Goal: Task Accomplishment & Management: Use online tool/utility

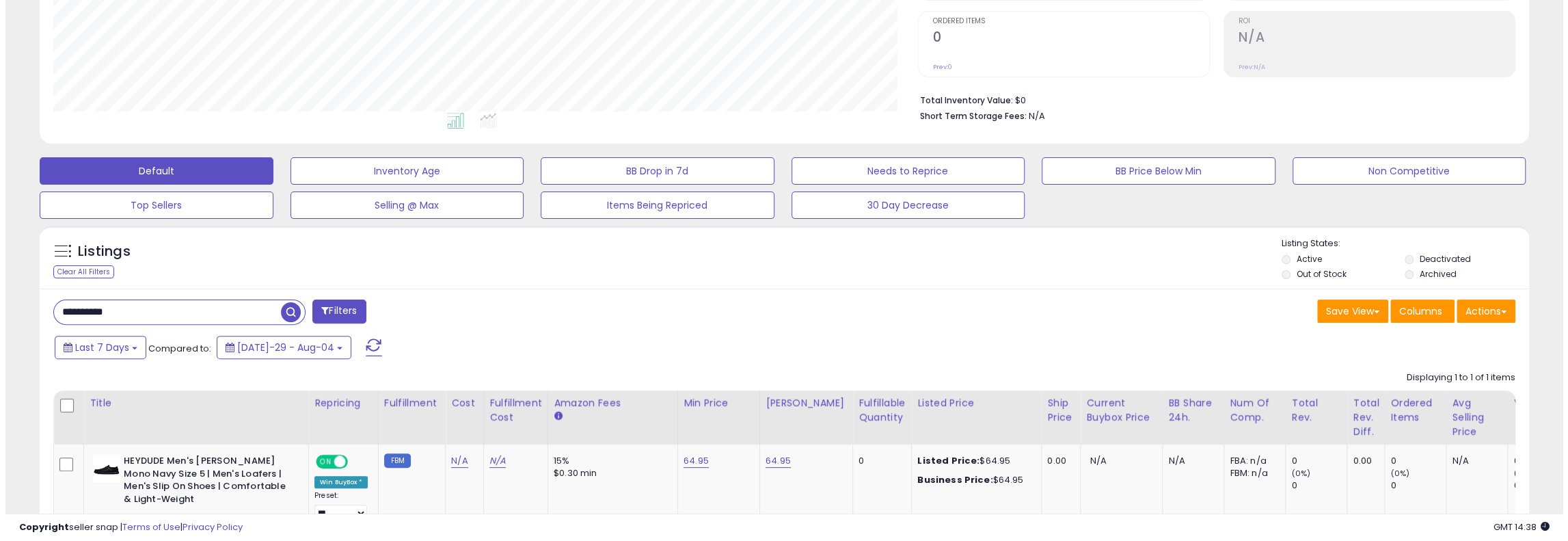
scroll to position [280, 864]
click at [149, 324] on div "**********" at bounding box center [408, 313] width 742 height 27
click at [154, 317] on input "**********" at bounding box center [162, 312] width 227 height 24
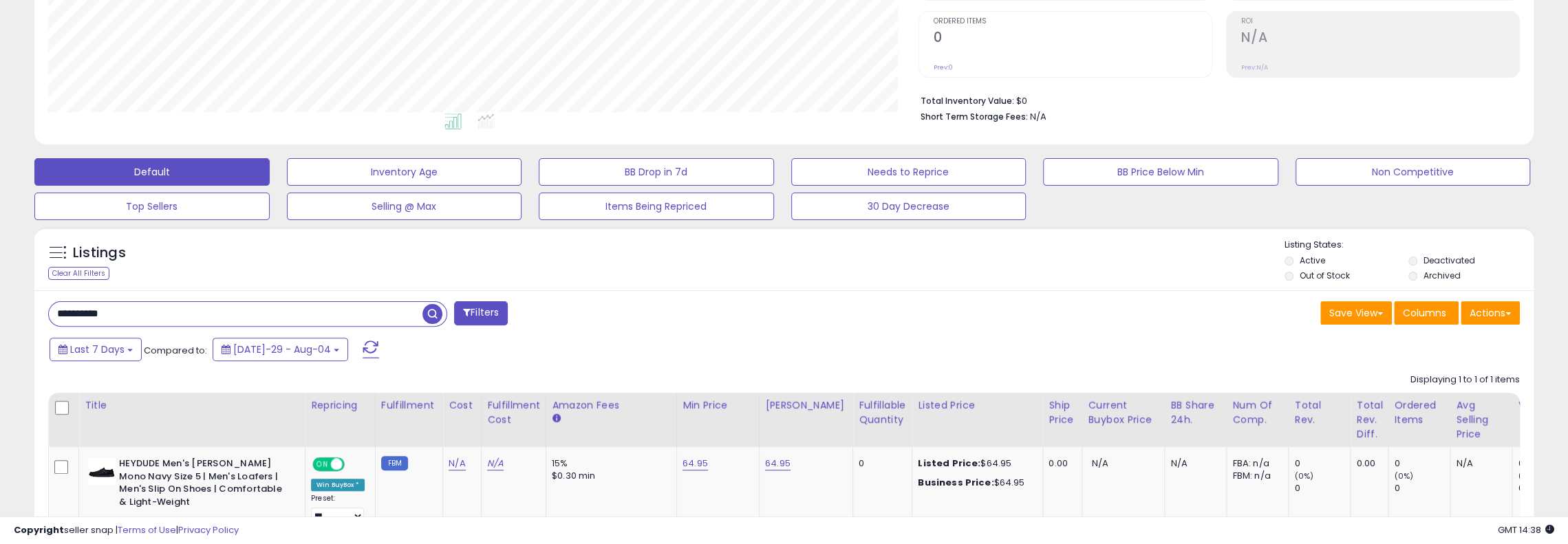
click at [155, 319] on input "**********" at bounding box center [235, 314] width 374 height 24
paste input "text"
type input "*********"
click at [434, 313] on span "button" at bounding box center [432, 314] width 20 height 20
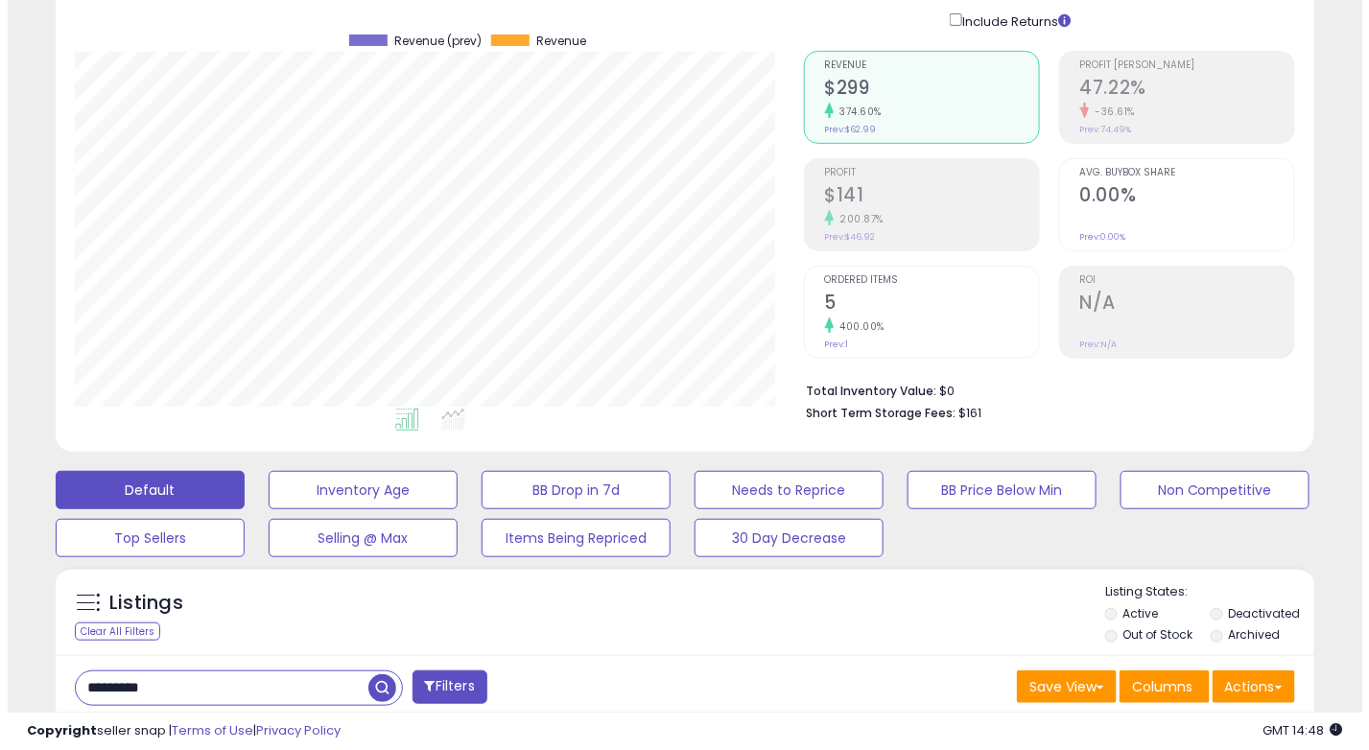
scroll to position [288, 0]
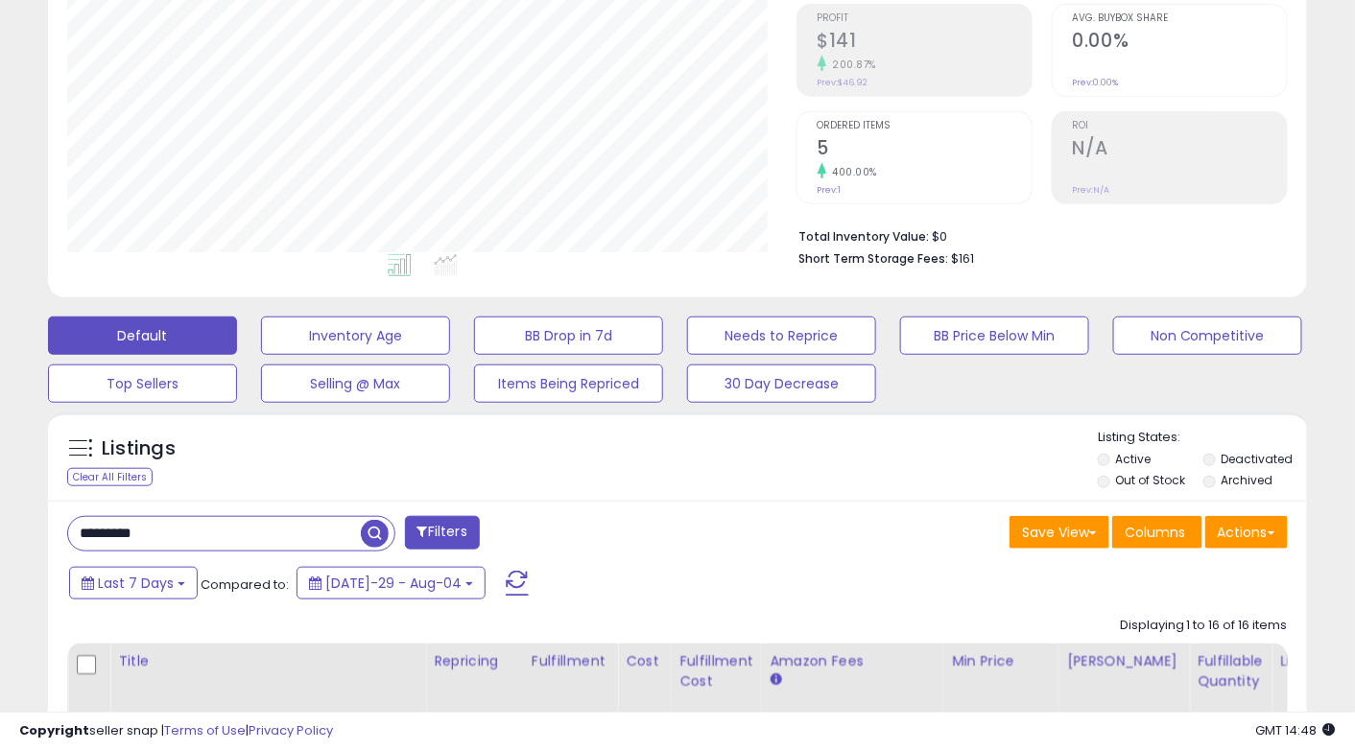
drag, startPoint x: 177, startPoint y: 539, endPoint x: 0, endPoint y: 519, distance: 177.7
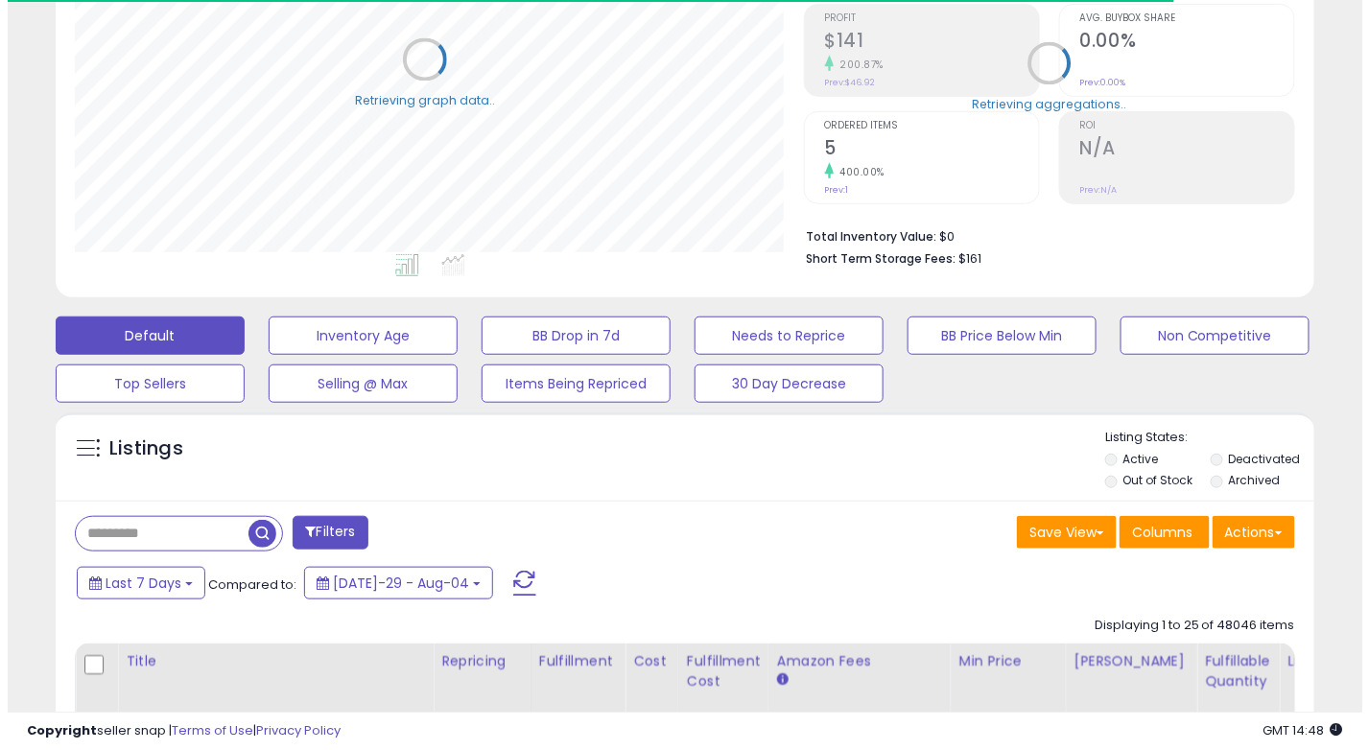
scroll to position [959182, 958847]
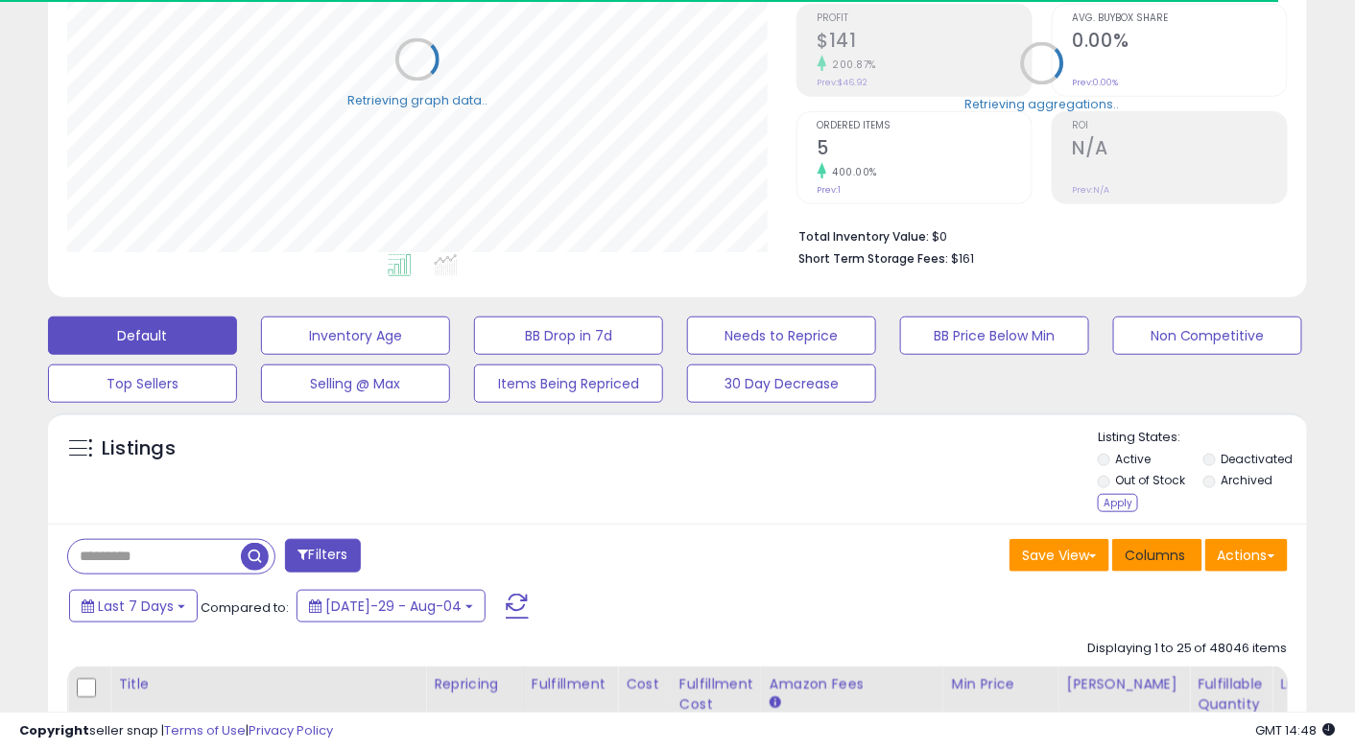
click at [1159, 562] on span "Columns" at bounding box center [1155, 555] width 60 height 19
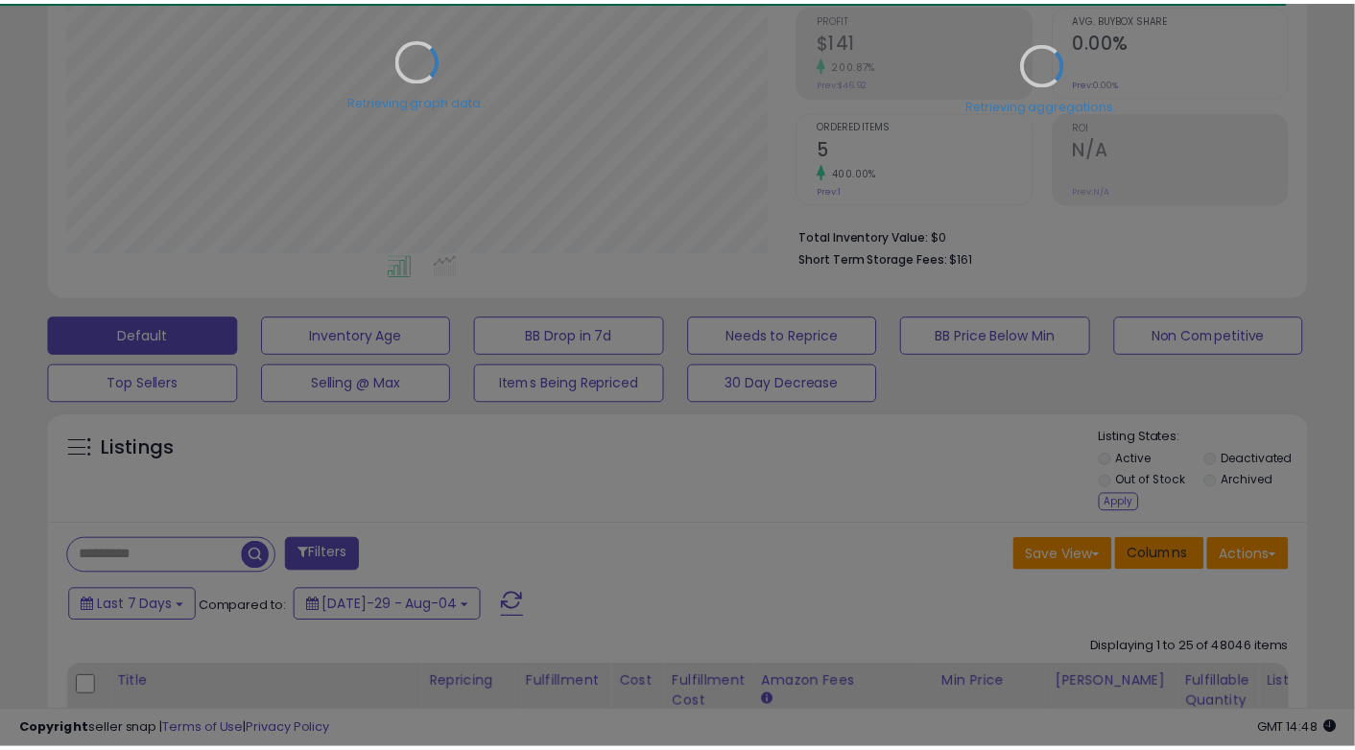
scroll to position [392, 737]
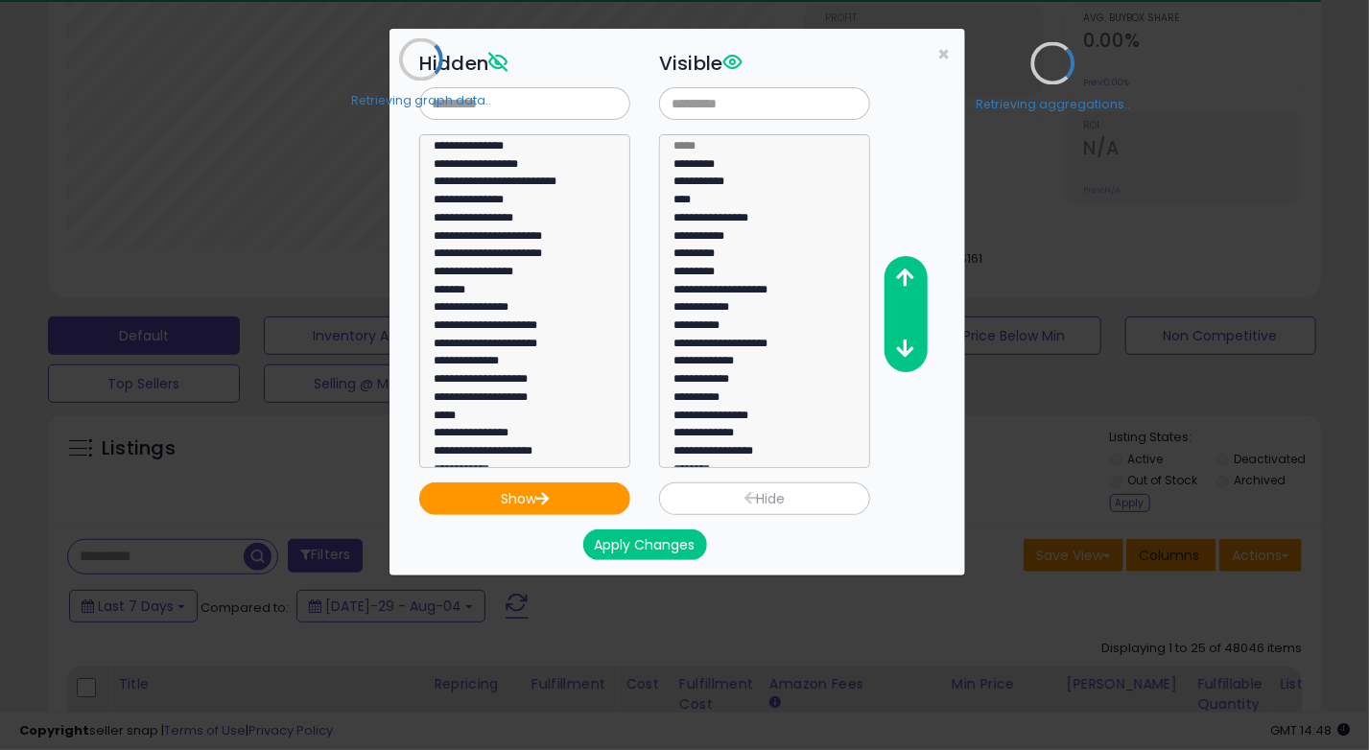
click at [1159, 562] on div "**********" at bounding box center [684, 375] width 1369 height 750
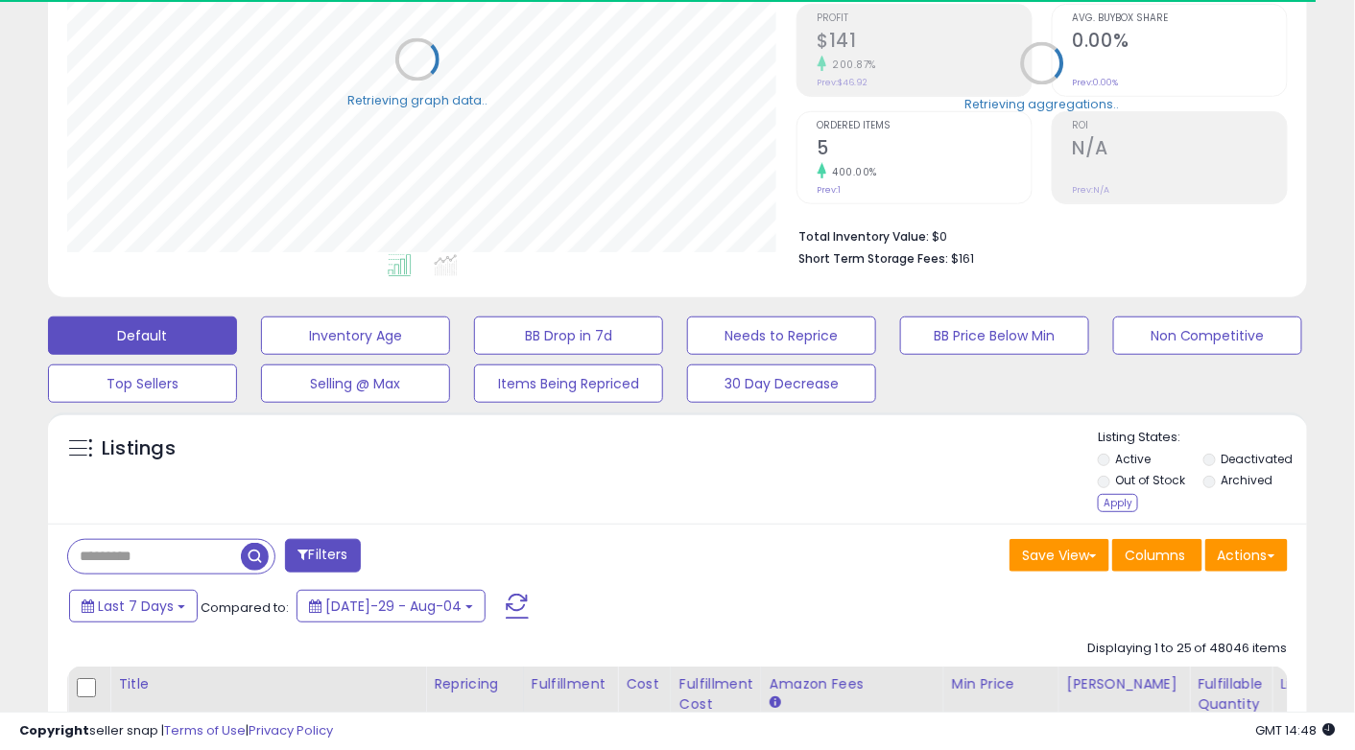
scroll to position [959182, 958847]
click at [1235, 549] on button "Actions" at bounding box center [1246, 555] width 83 height 33
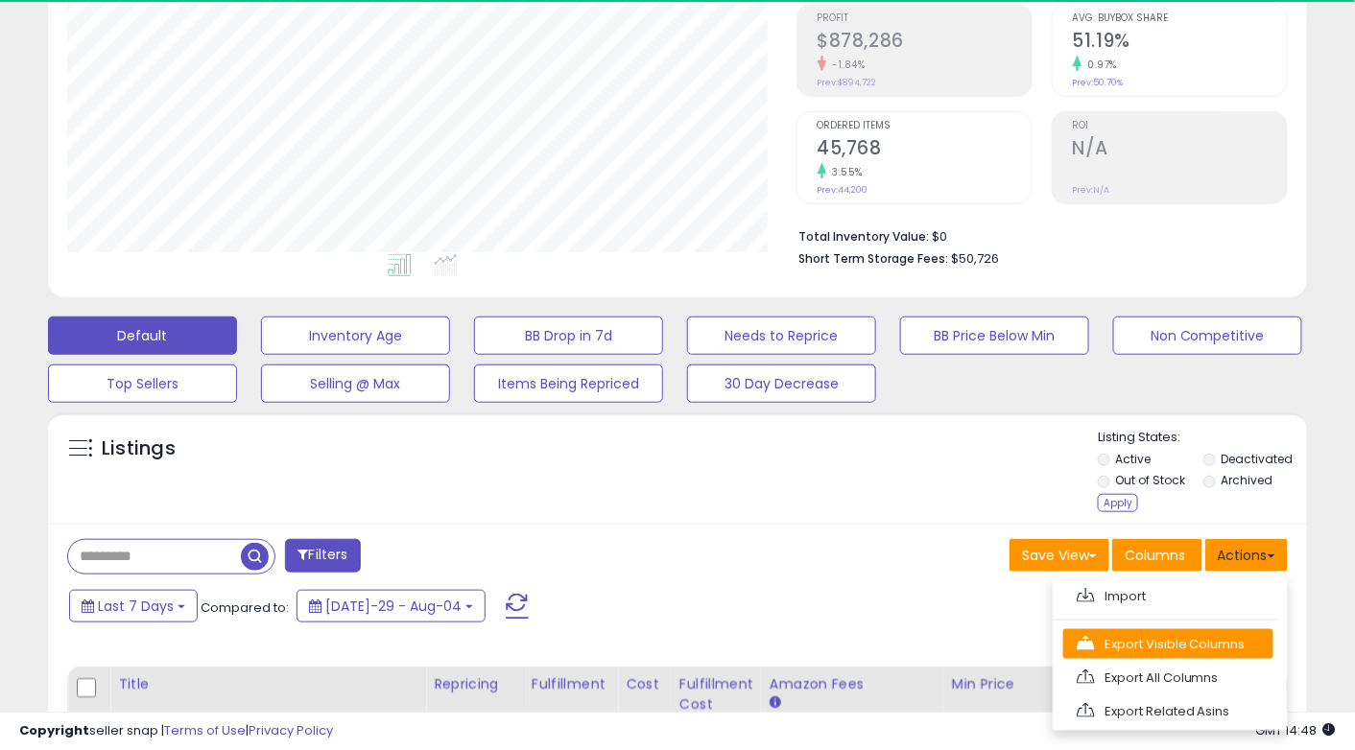
scroll to position [392, 728]
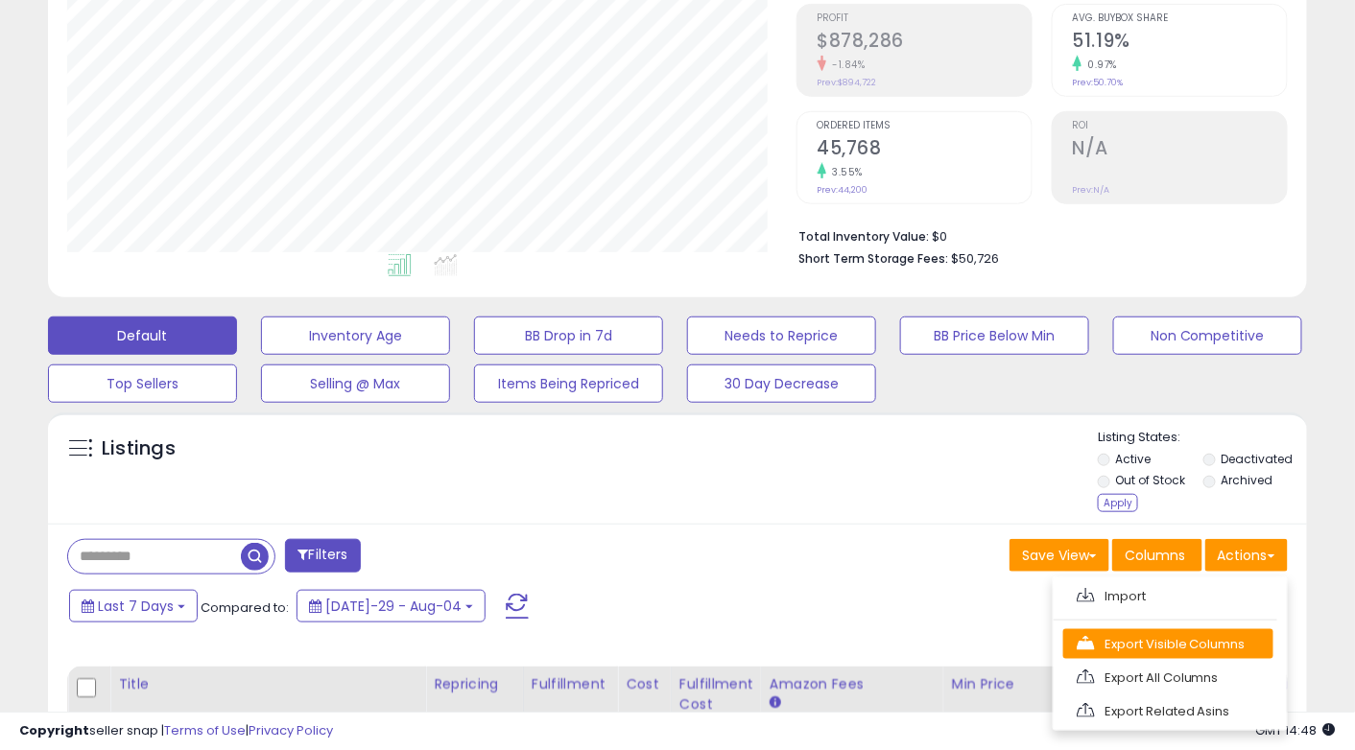
click at [1241, 645] on link "Export Visible Columns" at bounding box center [1168, 644] width 210 height 30
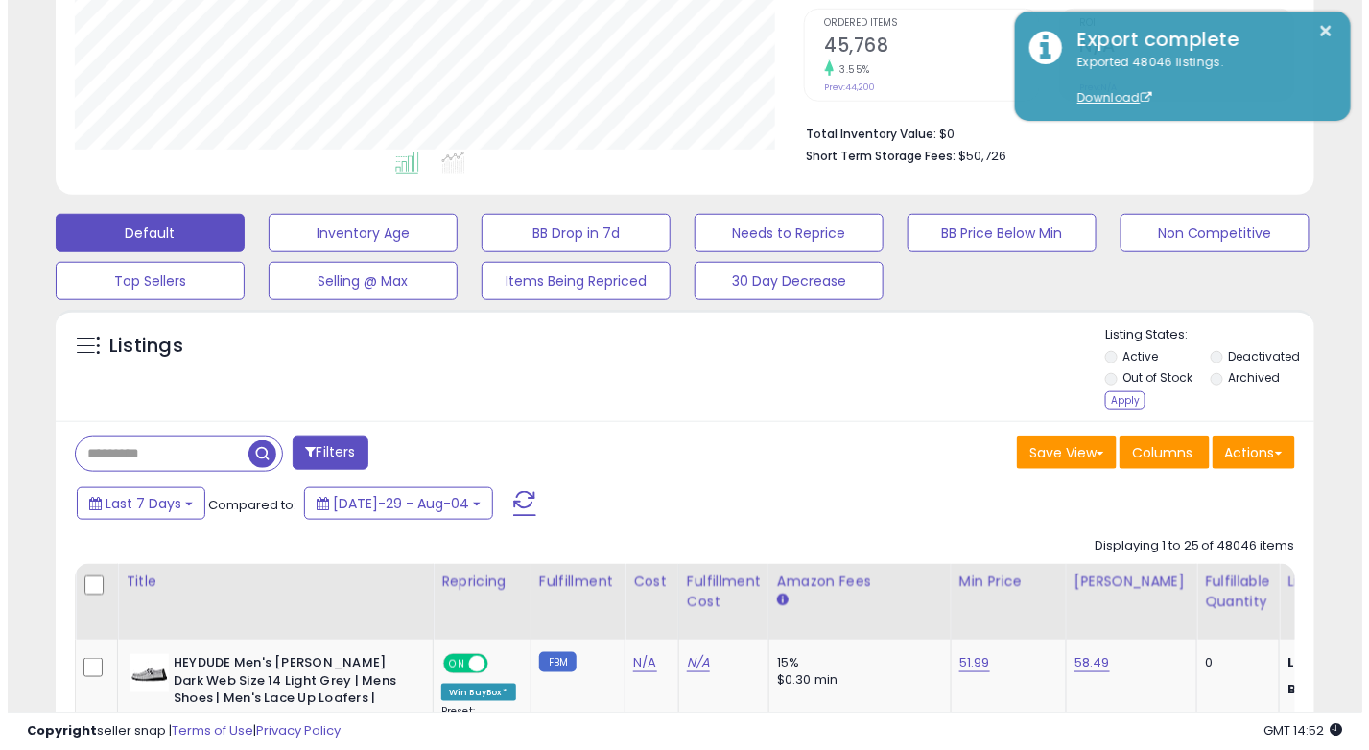
scroll to position [480, 0]
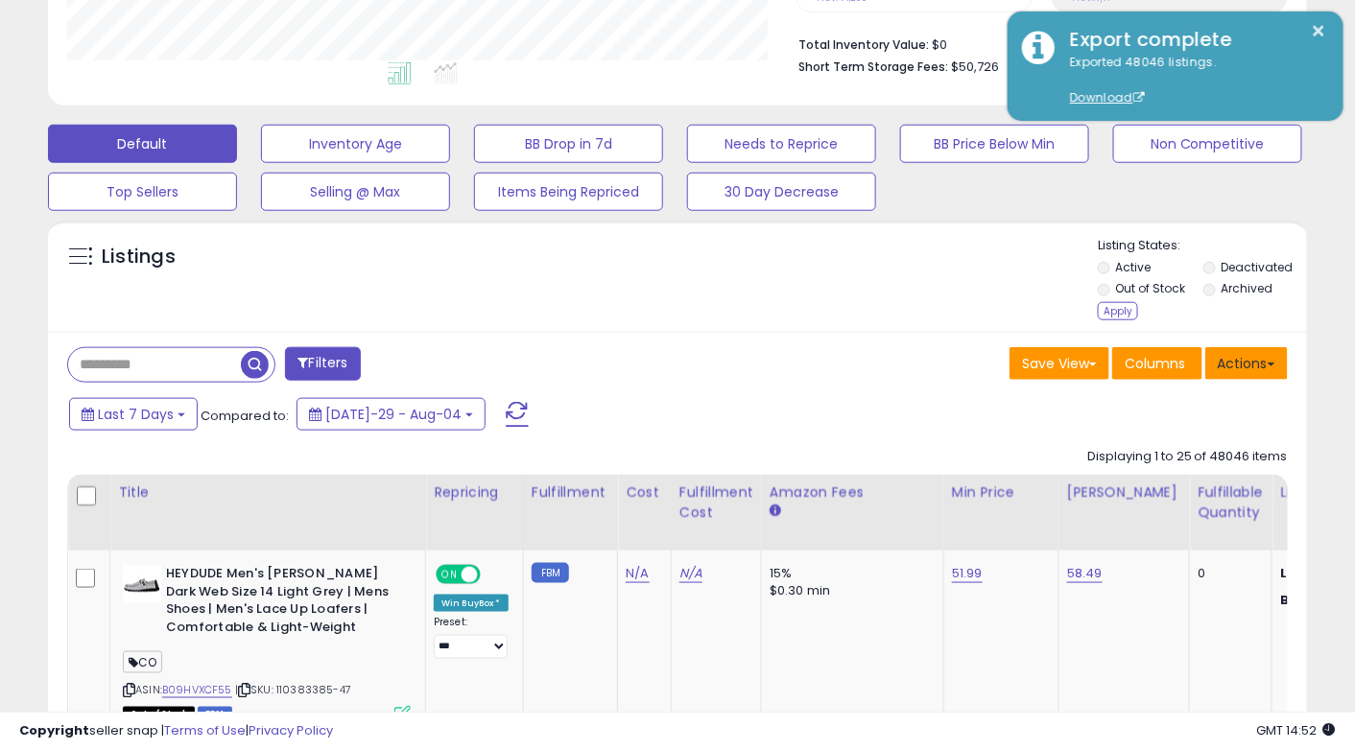
click at [1233, 368] on button "Actions" at bounding box center [1246, 363] width 83 height 33
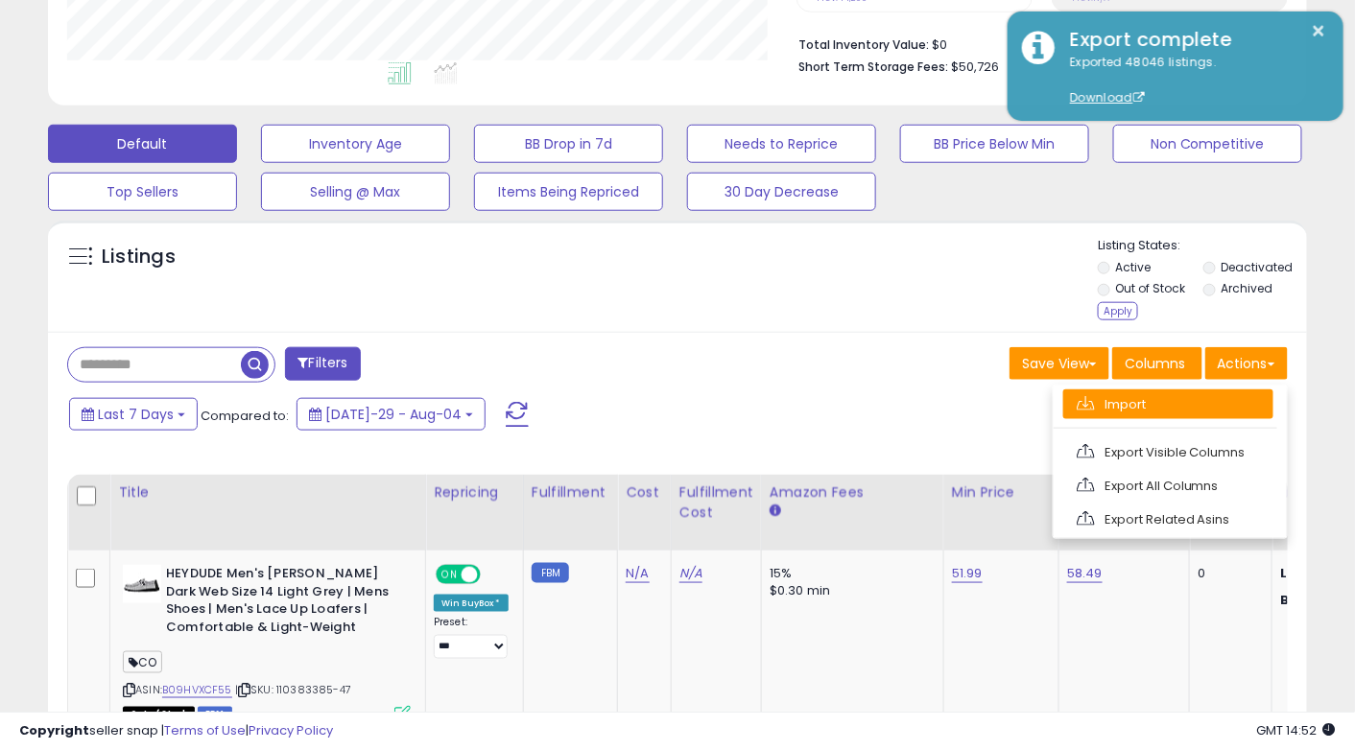
click at [1173, 395] on link "Import" at bounding box center [1168, 405] width 210 height 30
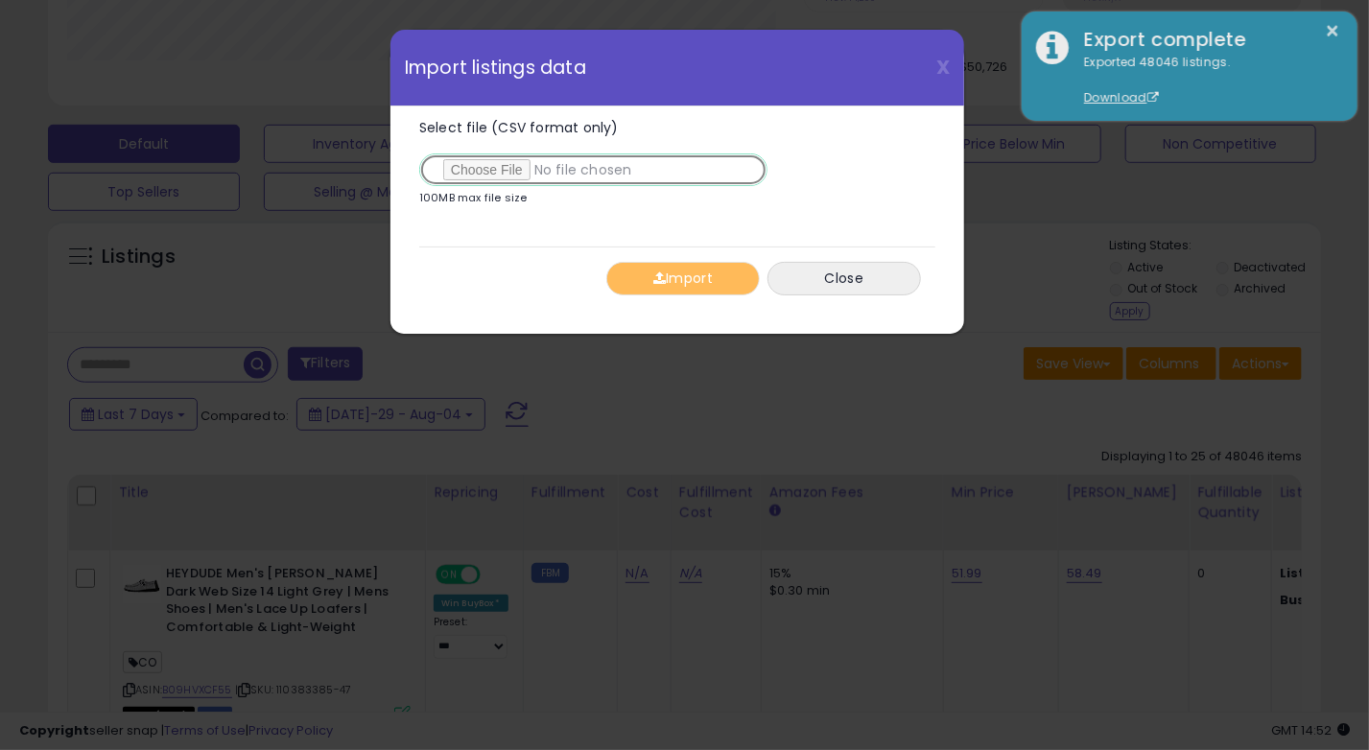
click at [518, 168] on input "Select file (CSV format only)" at bounding box center [593, 170] width 348 height 33
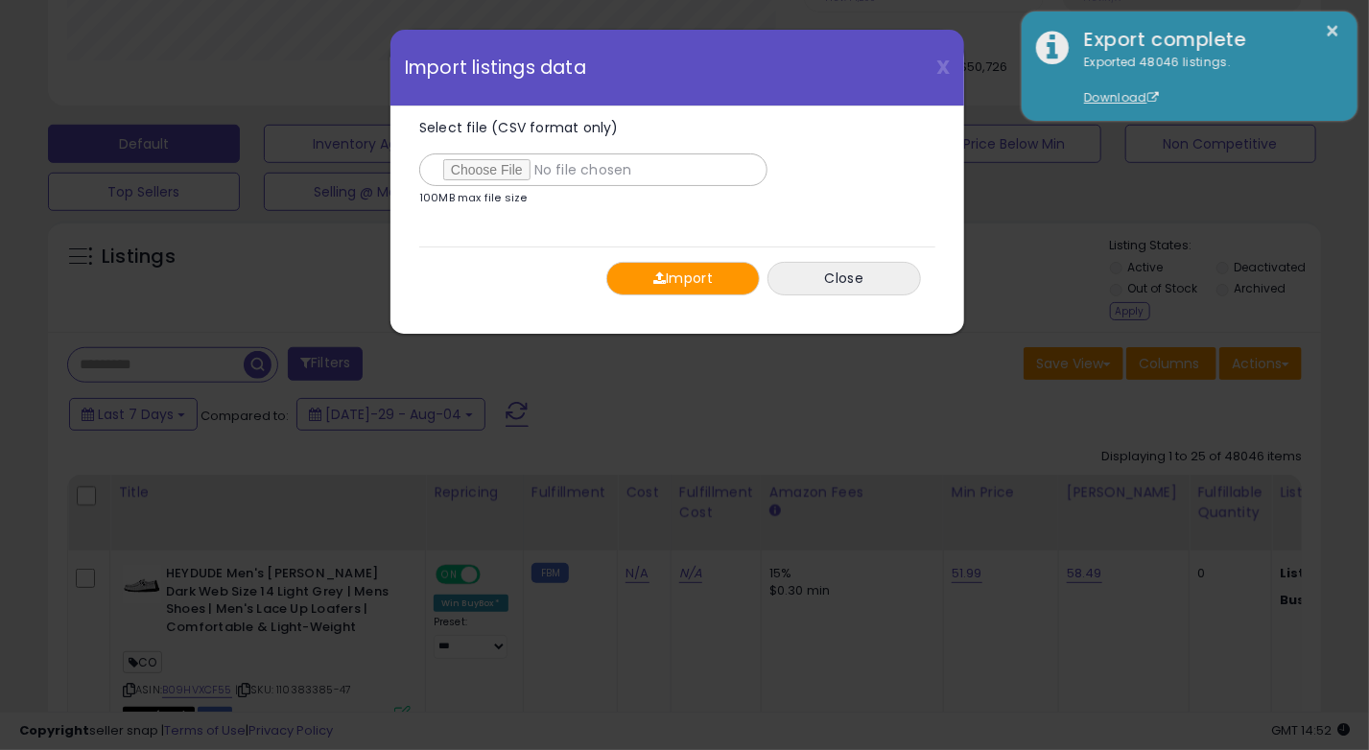
click at [649, 280] on button "Import" at bounding box center [683, 279] width 154 height 34
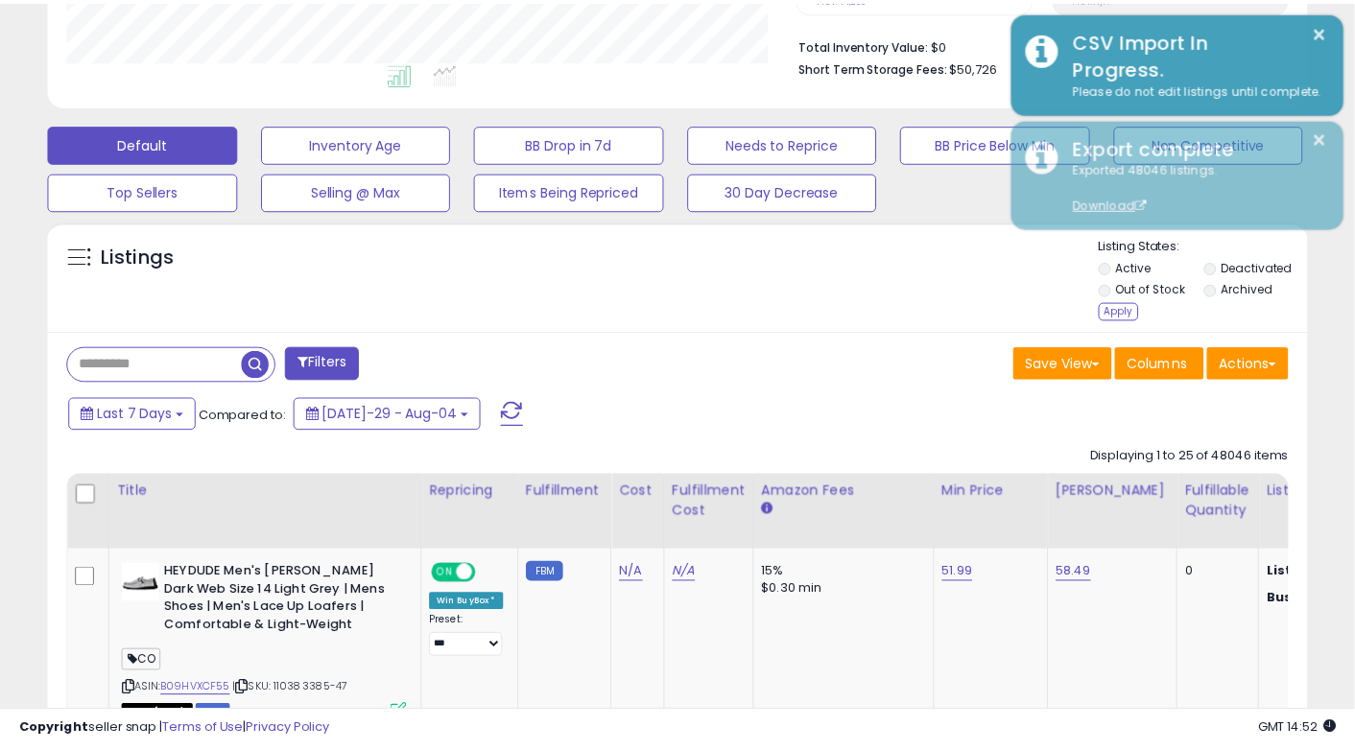
scroll to position [959182, 958847]
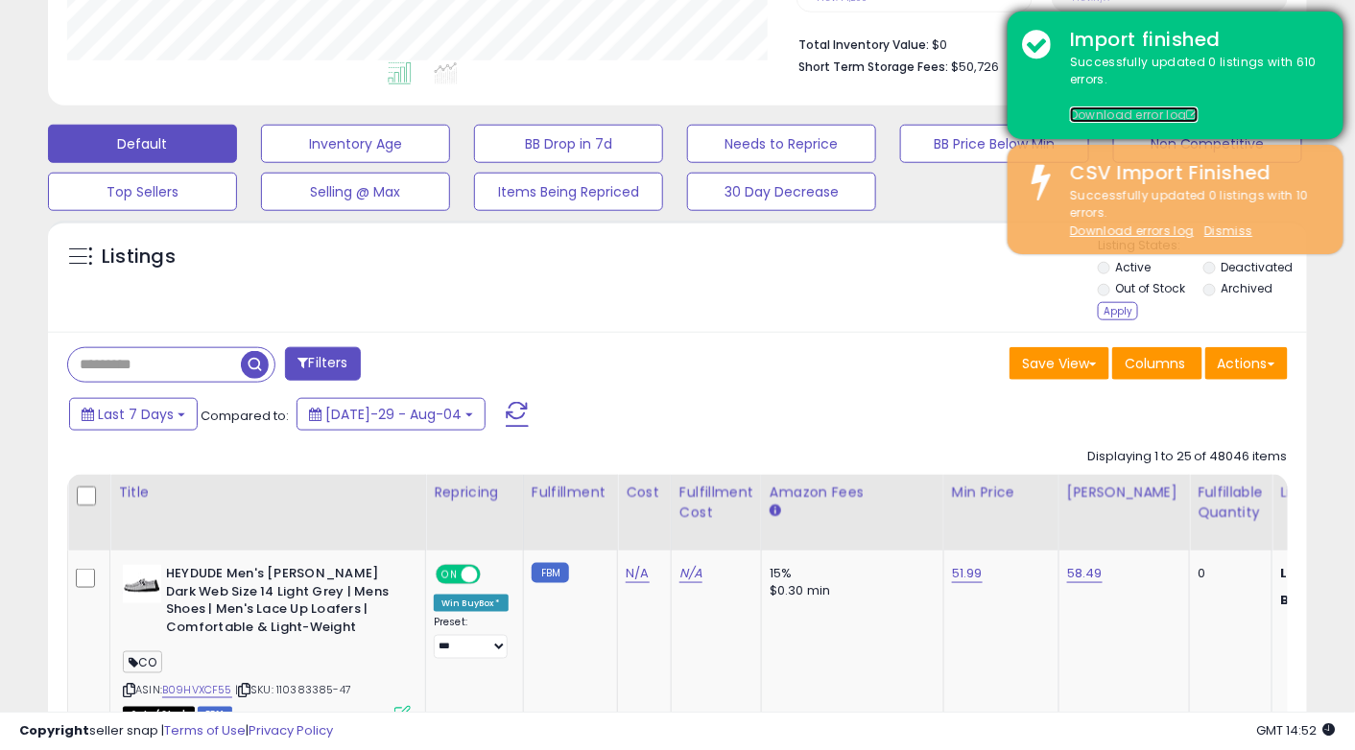
click at [1122, 116] on link "Download error log" at bounding box center [1134, 115] width 129 height 16
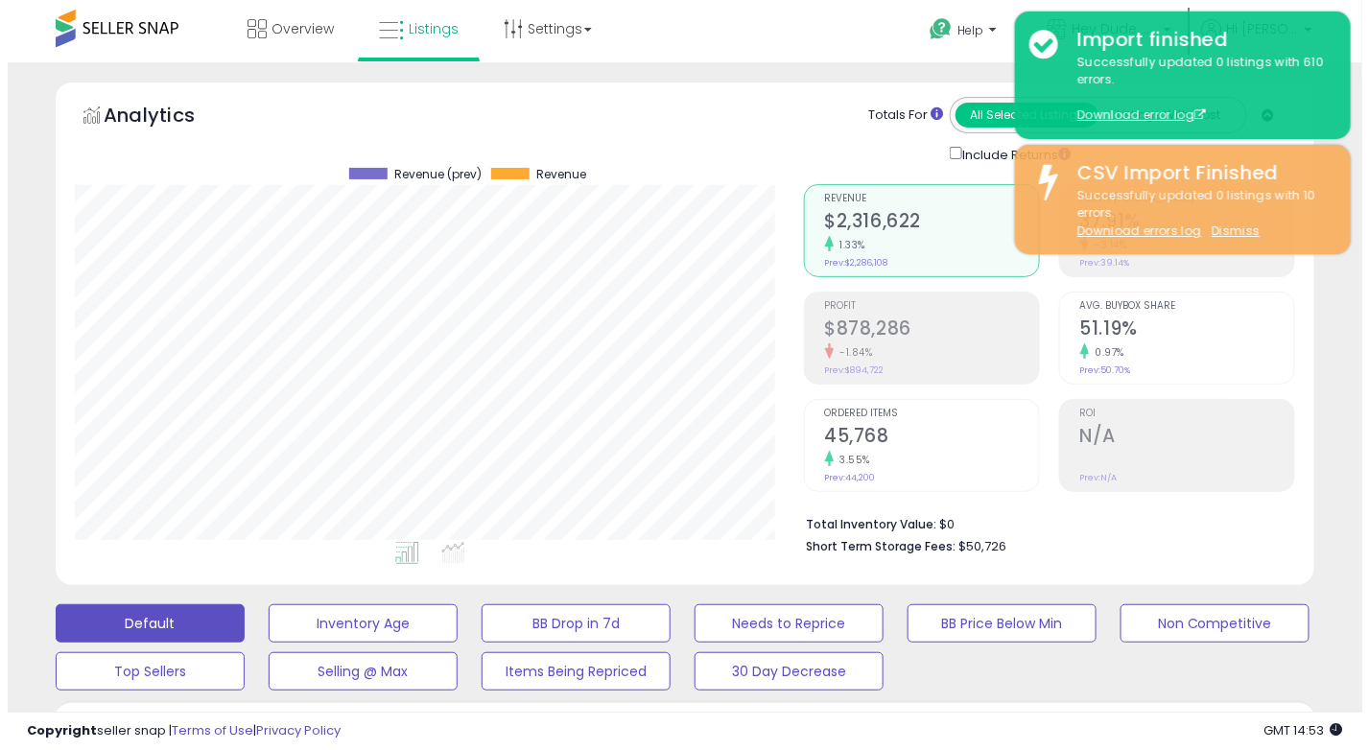
scroll to position [480, 0]
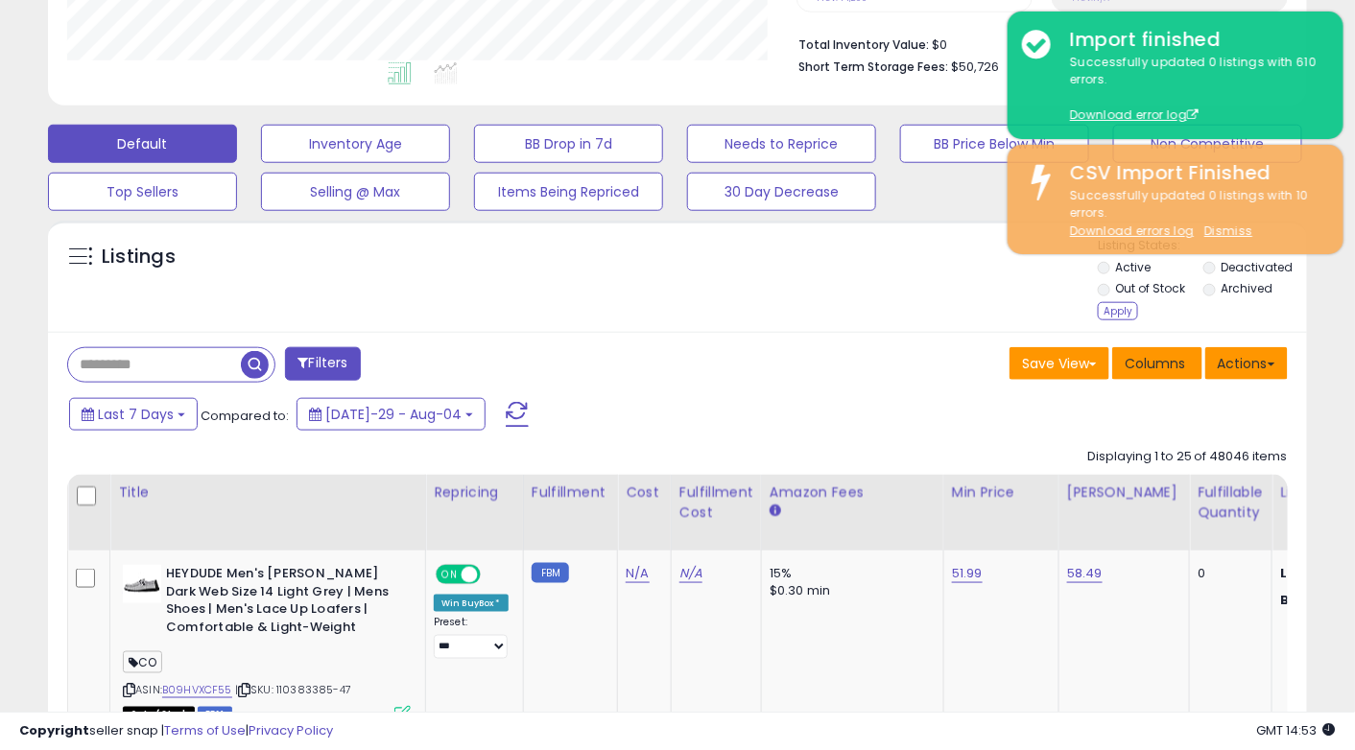
drag, startPoint x: 1168, startPoint y: 368, endPoint x: 1239, endPoint y: 351, distance: 73.1
click at [1239, 351] on div "Save View Save As New View Update Current View Columns Actions Import Export Al…" at bounding box center [1148, 365] width 278 height 37
click at [1239, 351] on button "Actions" at bounding box center [1246, 363] width 83 height 33
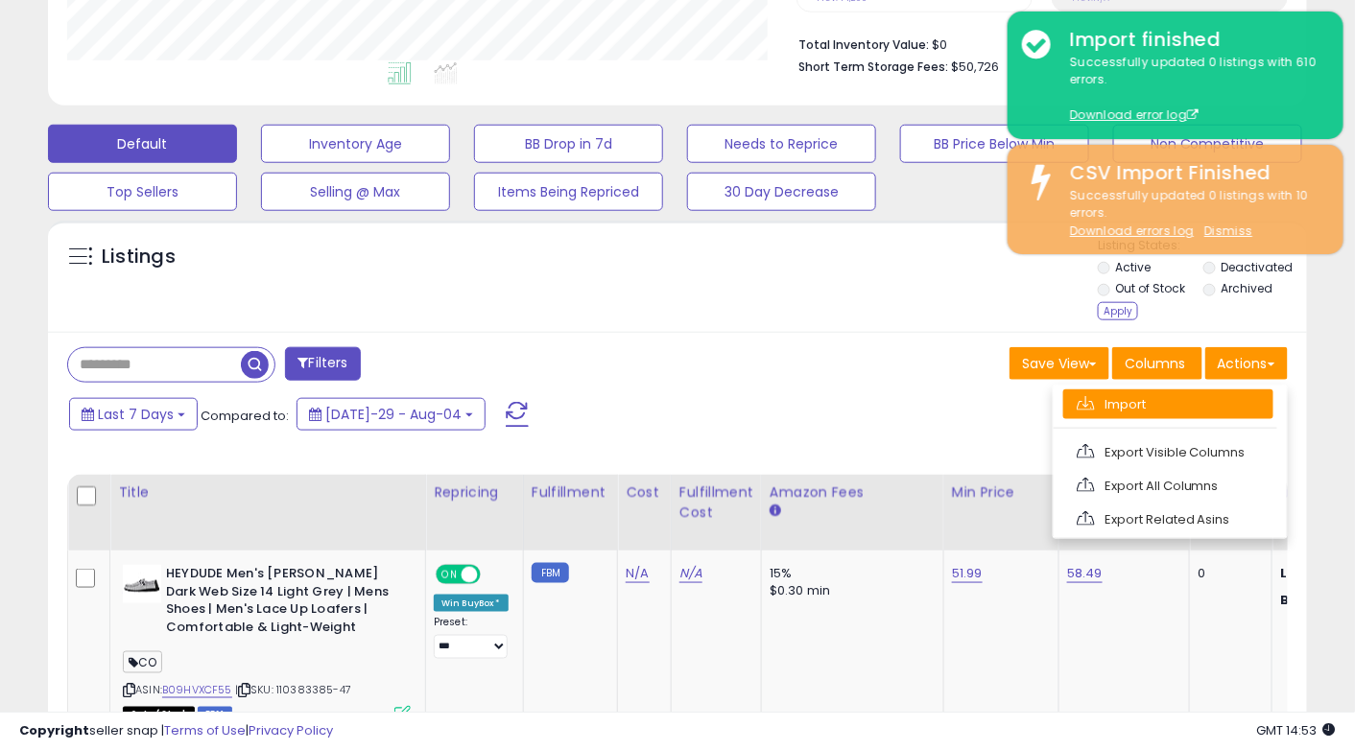
click at [1185, 402] on link "Import" at bounding box center [1168, 405] width 210 height 30
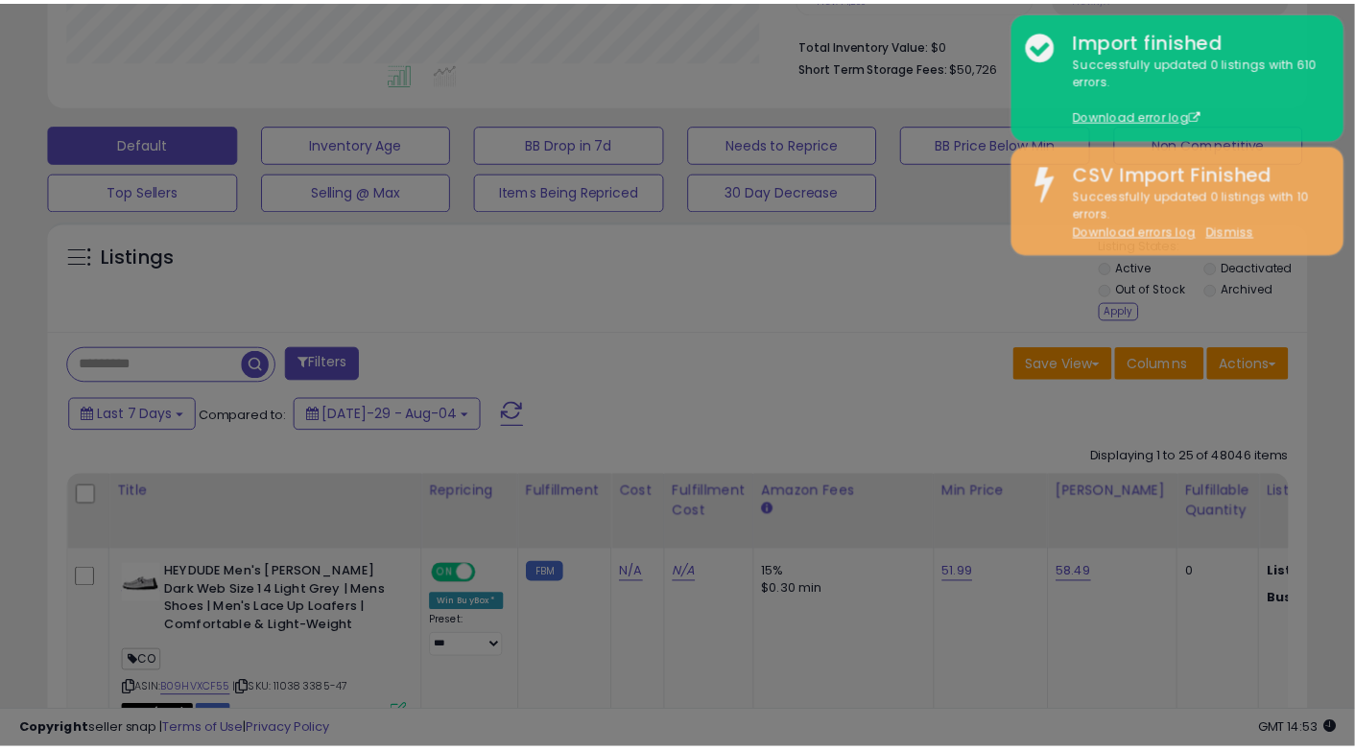
scroll to position [392, 737]
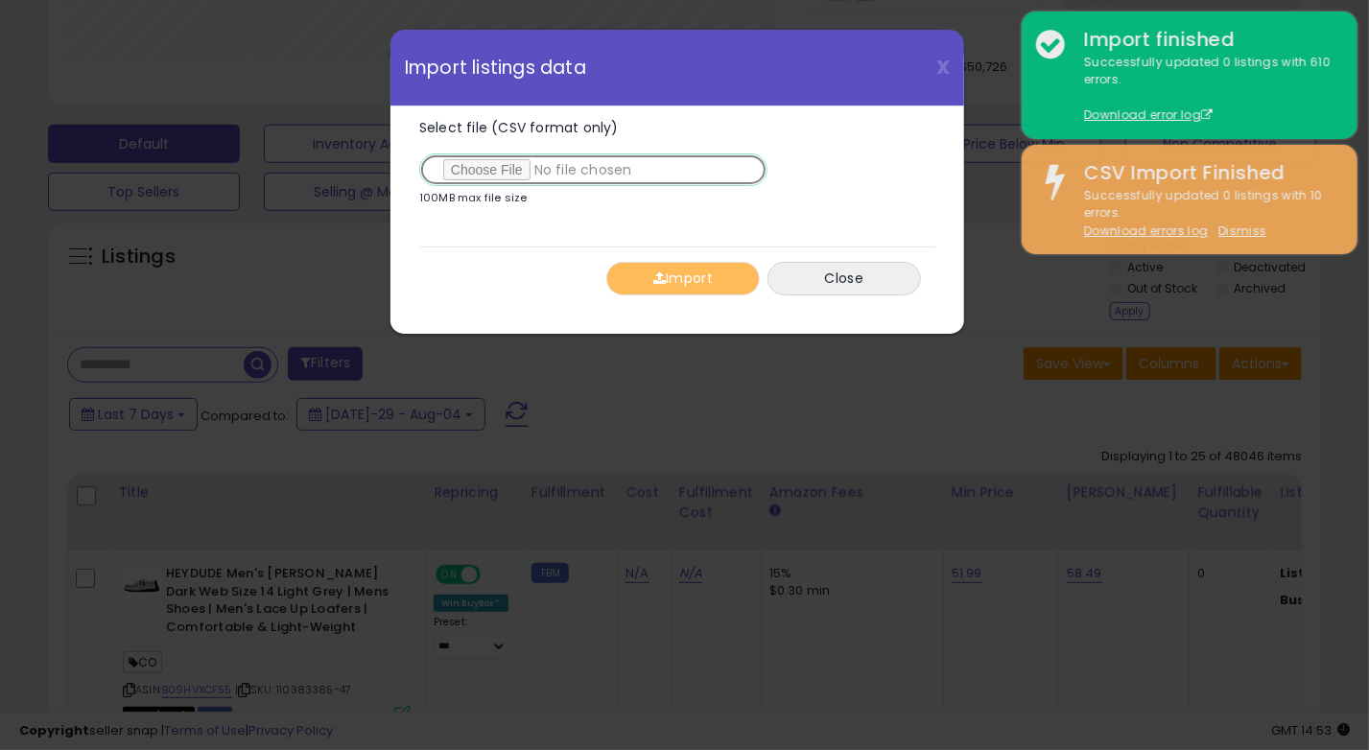
click at [445, 164] on input "Select file (CSV format only)" at bounding box center [593, 170] width 348 height 33
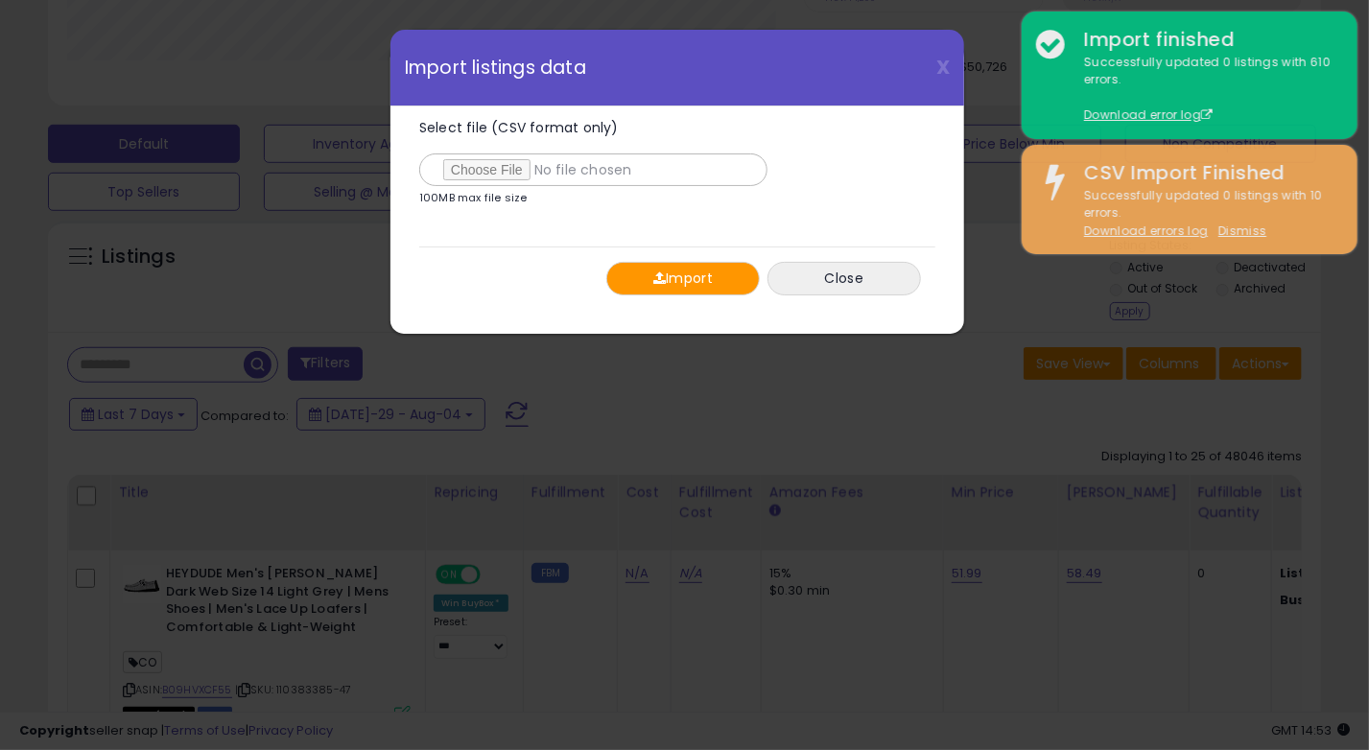
click at [680, 273] on button "Import" at bounding box center [683, 279] width 154 height 34
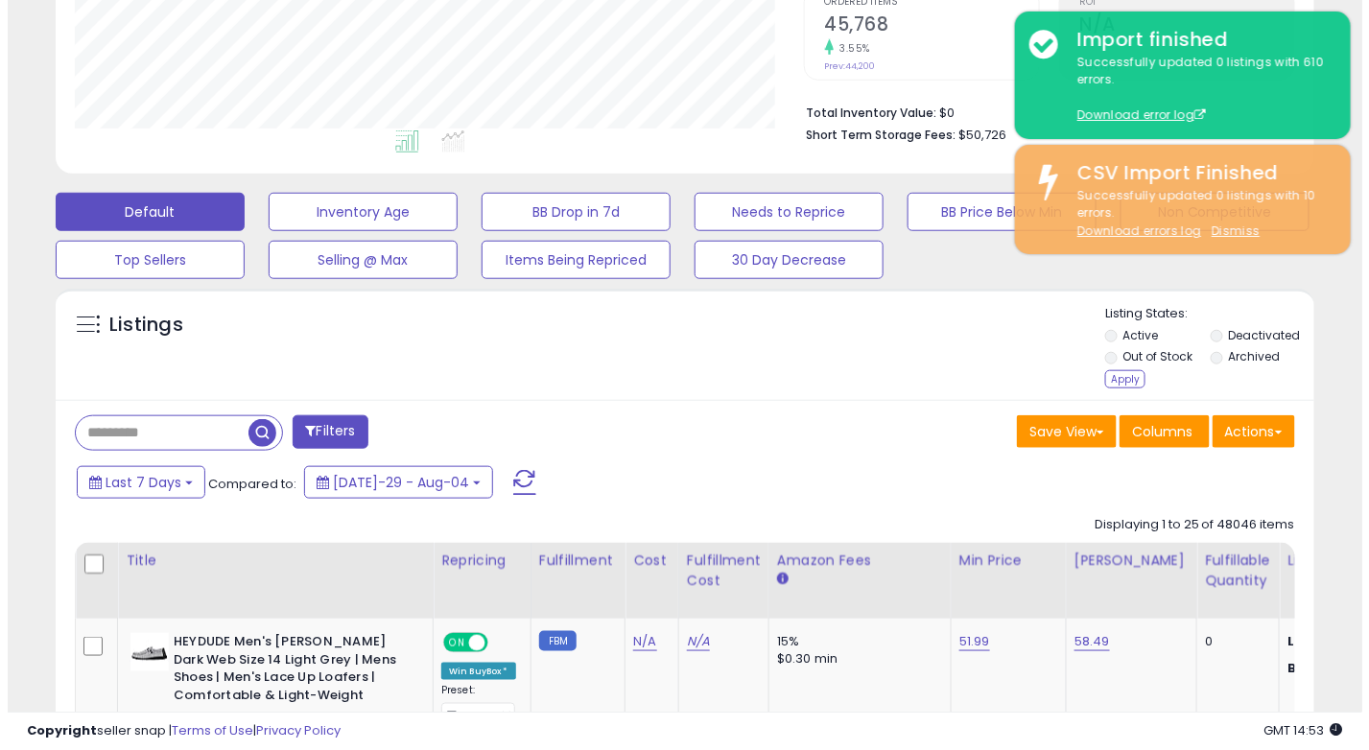
scroll to position [480, 0]
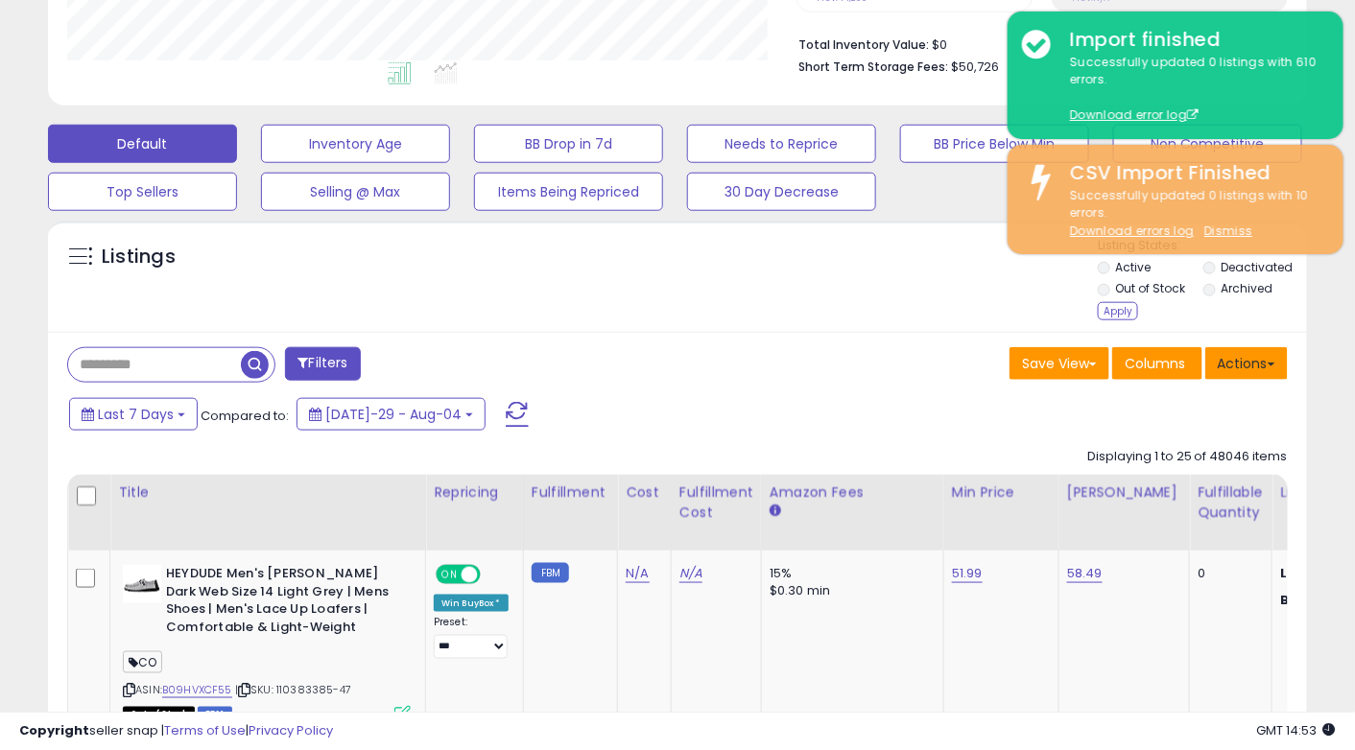
click at [1240, 362] on button "Actions" at bounding box center [1246, 363] width 83 height 33
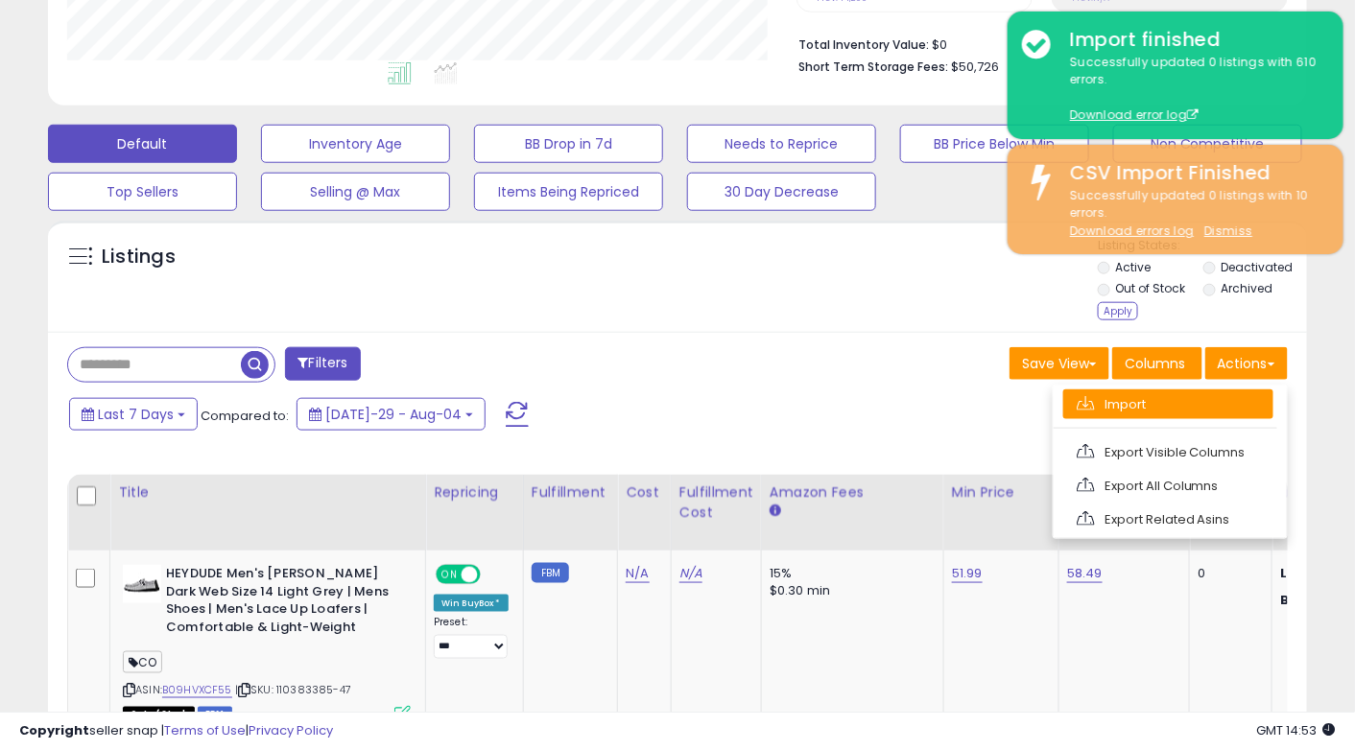
click at [1142, 399] on link "Import" at bounding box center [1168, 405] width 210 height 30
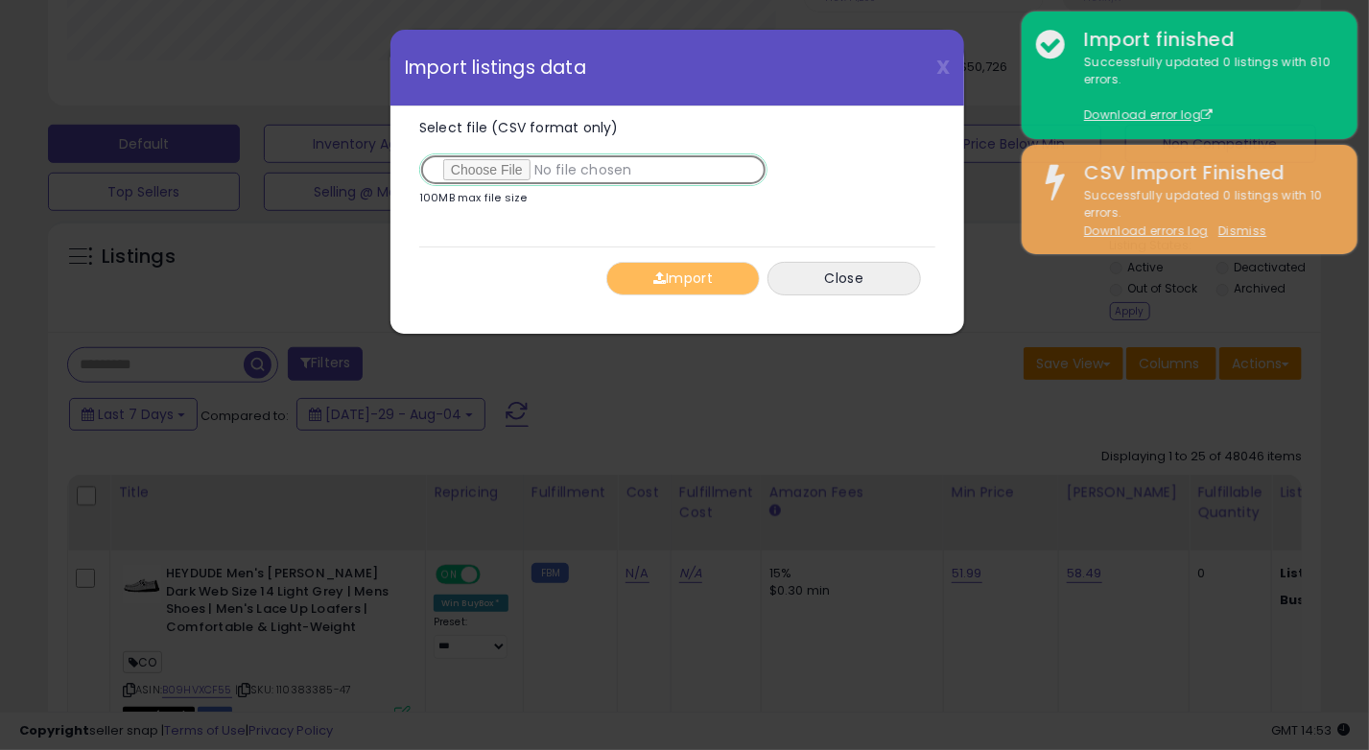
click at [509, 166] on input "Select file (CSV format only)" at bounding box center [593, 170] width 348 height 33
type input "**********"
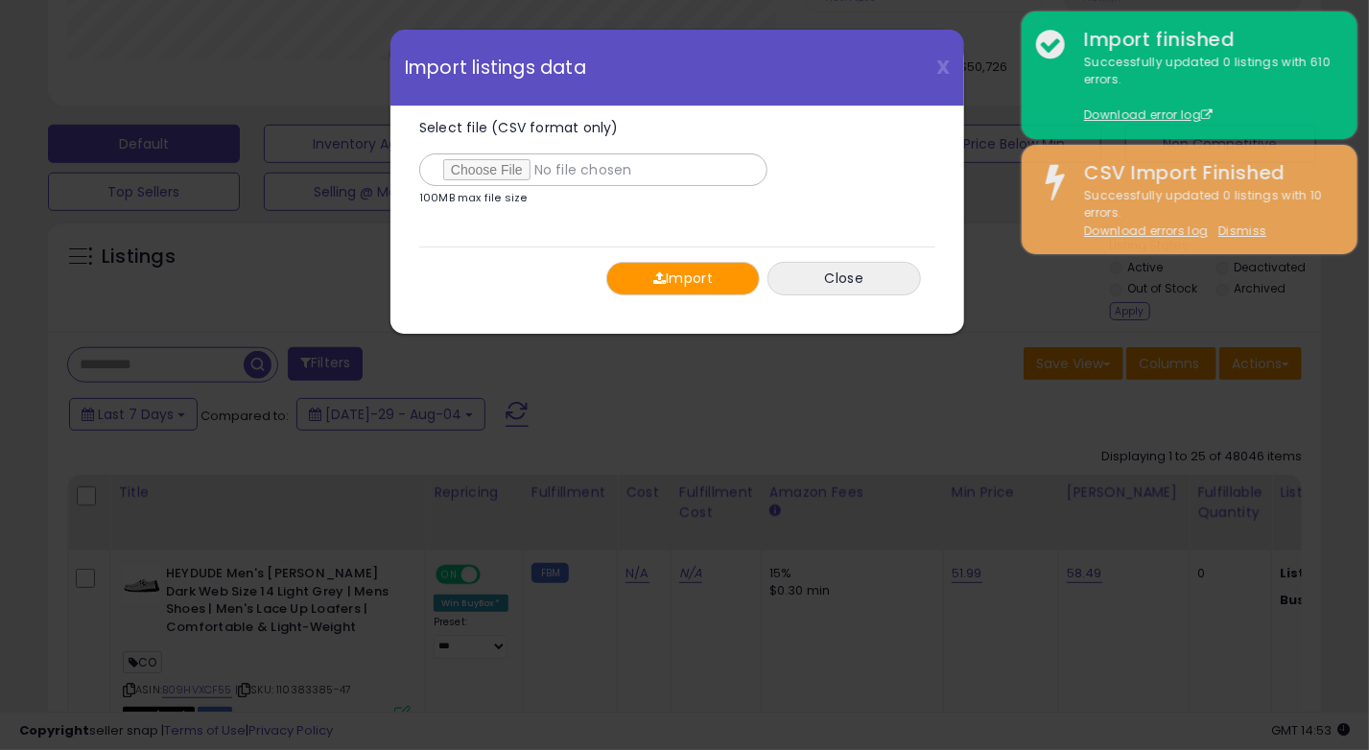
click at [694, 265] on button "Import" at bounding box center [683, 279] width 154 height 34
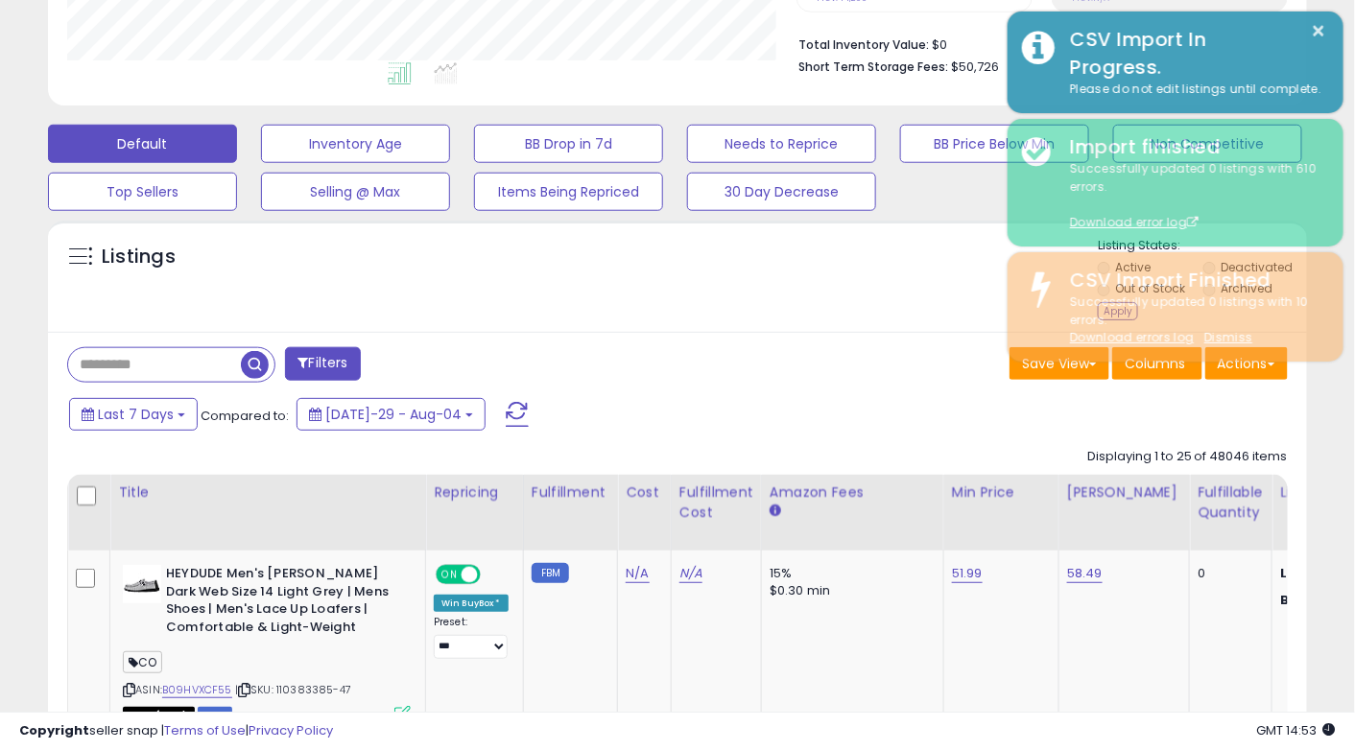
scroll to position [959182, 958847]
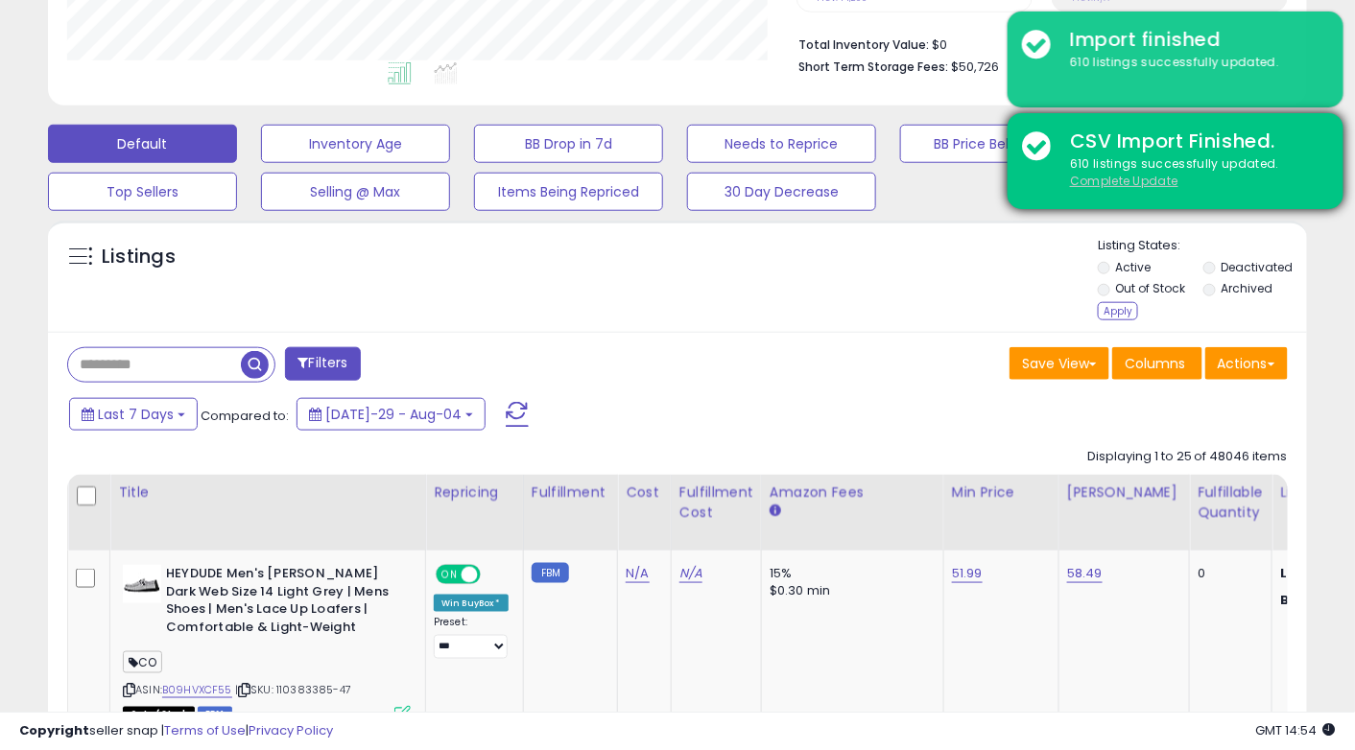
click at [1119, 183] on u "Complete Update" at bounding box center [1124, 181] width 108 height 16
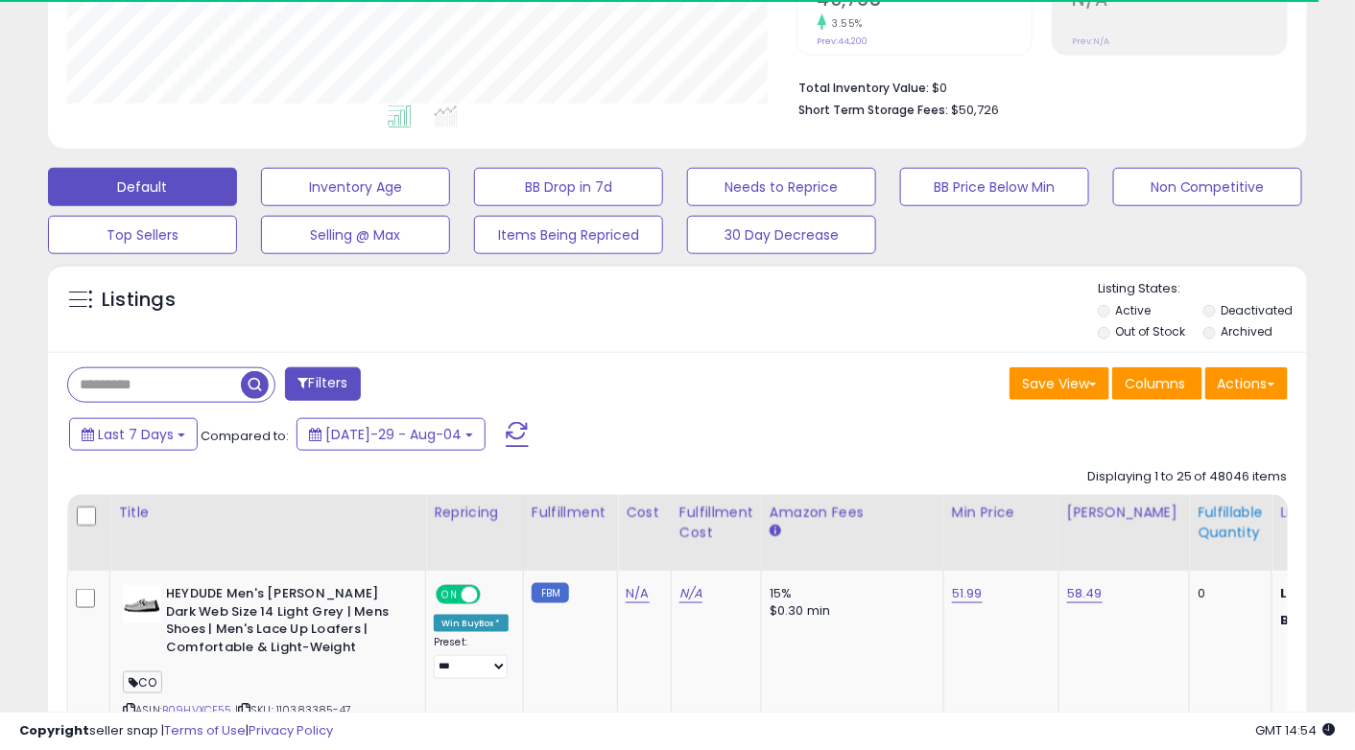
scroll to position [392, 728]
